Goal: Task Accomplishment & Management: Complete application form

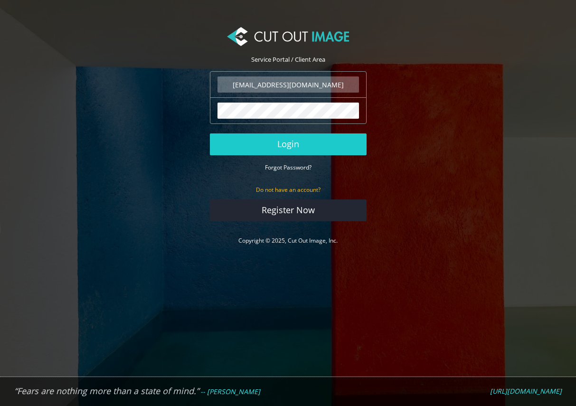
click at [267, 144] on button "Login" at bounding box center [288, 144] width 157 height 22
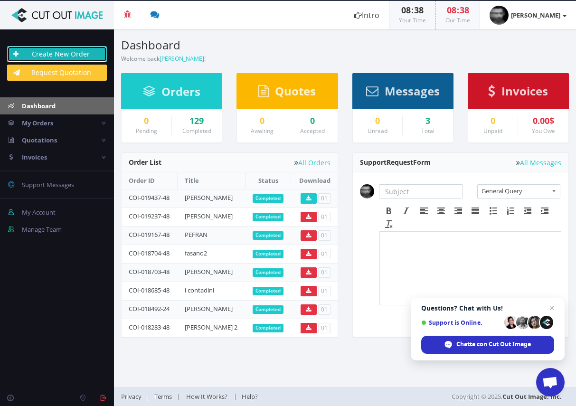
click at [78, 51] on link "Create New Order" at bounding box center [57, 54] width 100 height 16
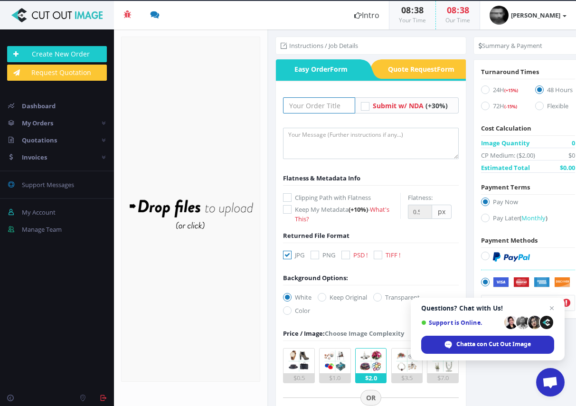
click at [323, 103] on input "text" at bounding box center [319, 105] width 72 height 16
type input "FASANO"
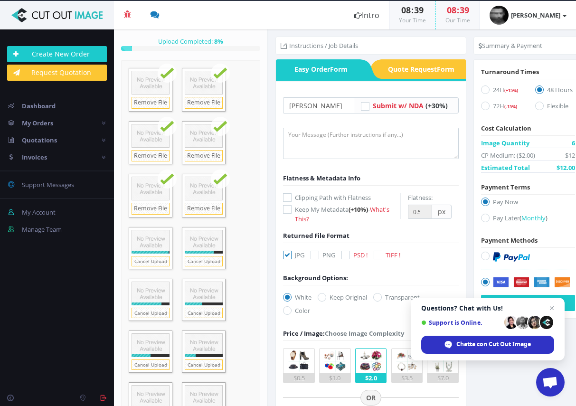
click at [288, 198] on icon at bounding box center [287, 197] width 9 height 9
click at [288, 198] on input "Clipping Path with Flatness" at bounding box center [288, 198] width 6 height 6
checkbox input "true"
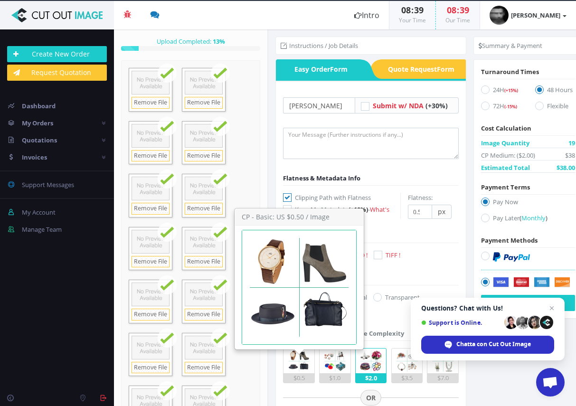
click at [303, 363] on img at bounding box center [299, 360] width 25 height 25
click at [0, 0] on input "$0.5" at bounding box center [0, 0] width 0 height 0
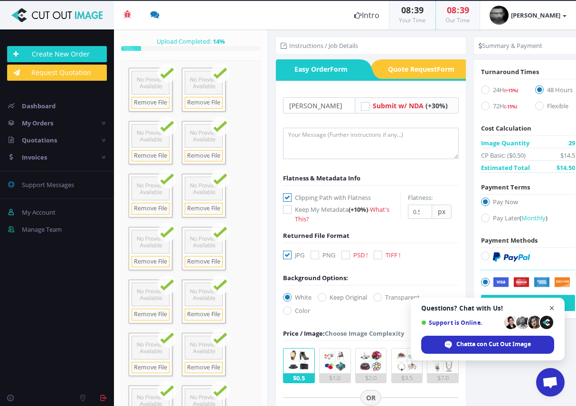
click at [552, 308] on span "Chiudere la chat" at bounding box center [552, 308] width 12 height 12
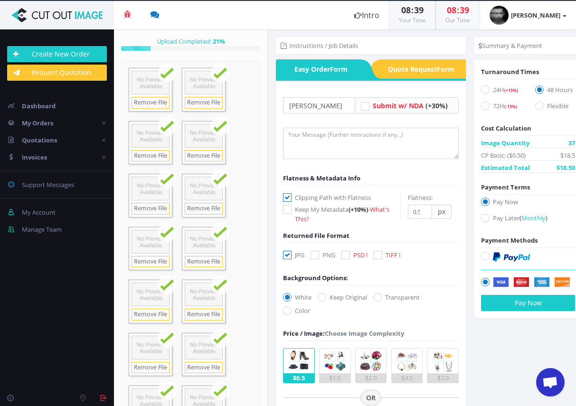
click at [485, 218] on icon at bounding box center [485, 218] width 9 height 9
click at [485, 218] on input "Pay Later ( Monthly )" at bounding box center [486, 218] width 6 height 6
radio input "true"
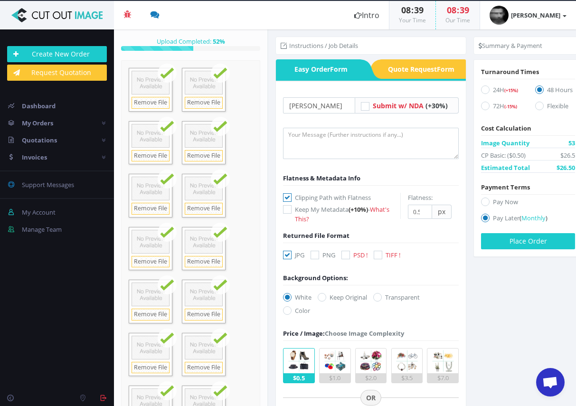
click at [489, 87] on input "24H (+15%)" at bounding box center [486, 90] width 6 height 6
radio input "true"
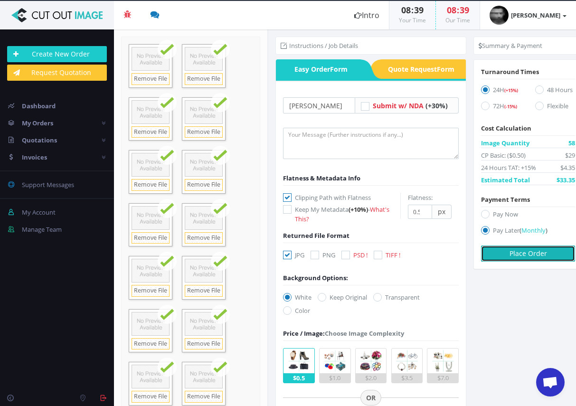
click at [524, 252] on button "Place Order" at bounding box center [528, 253] width 94 height 16
